Goal: Download file/media

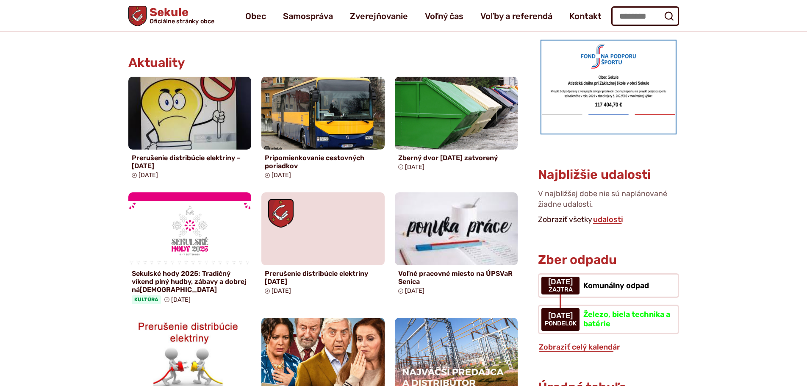
scroll to position [169, 0]
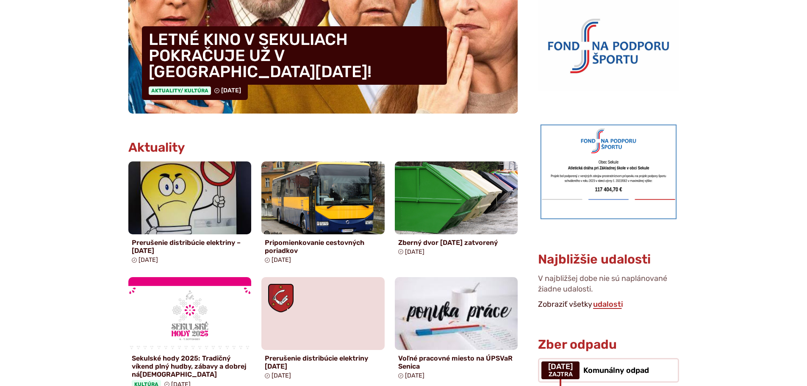
scroll to position [508, 0]
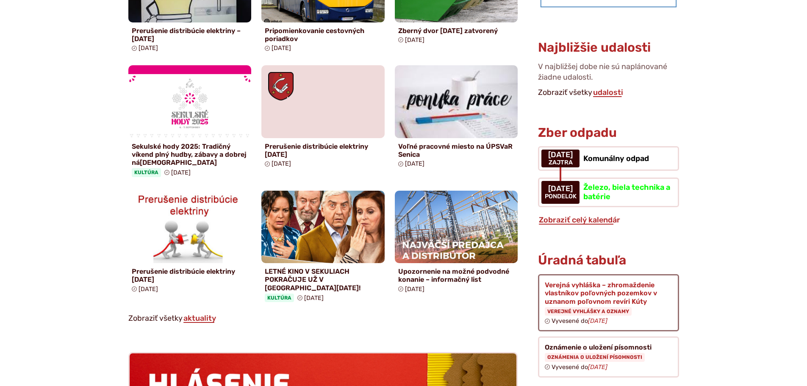
click at [615, 279] on figure at bounding box center [608, 302] width 141 height 57
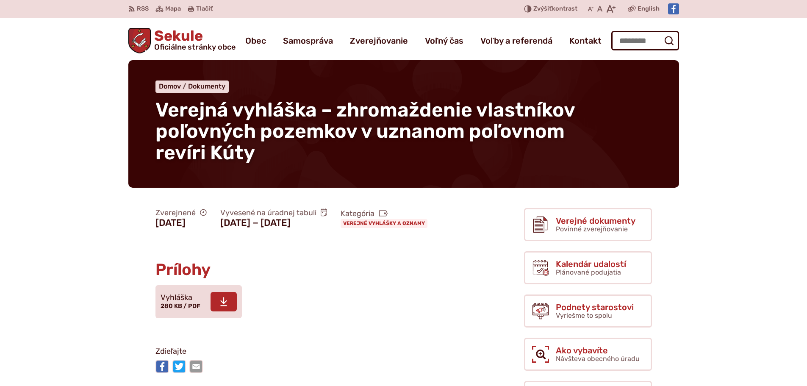
click at [235, 311] on span at bounding box center [224, 301] width 26 height 19
